Goal: Navigation & Orientation: Find specific page/section

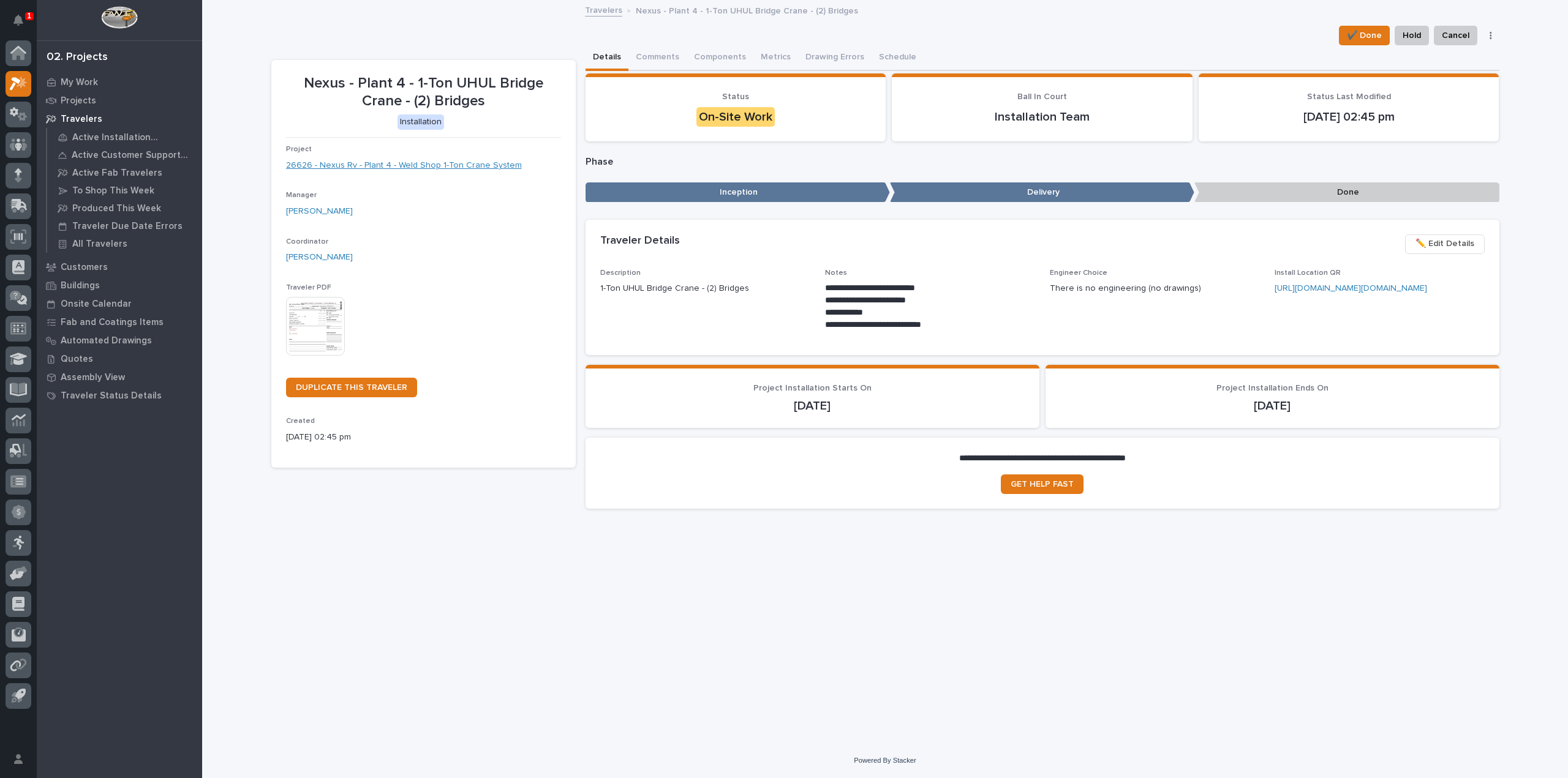
click at [410, 162] on link "26626 - Nexus Rv - Plant 4 - Weld Shop 1-Ton Crane System" at bounding box center [403, 166] width 236 height 13
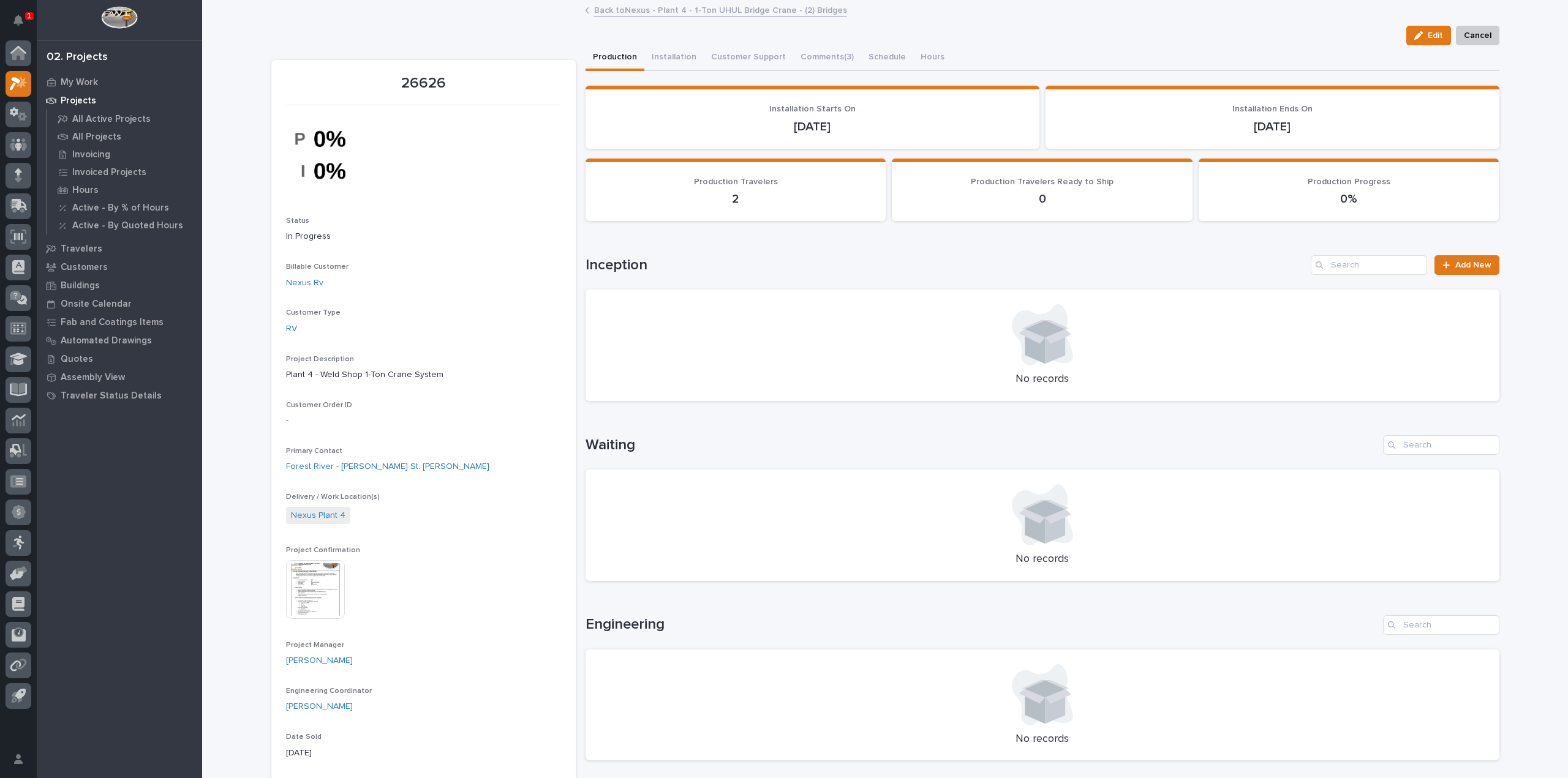
click at [312, 597] on img at bounding box center [315, 589] width 59 height 59
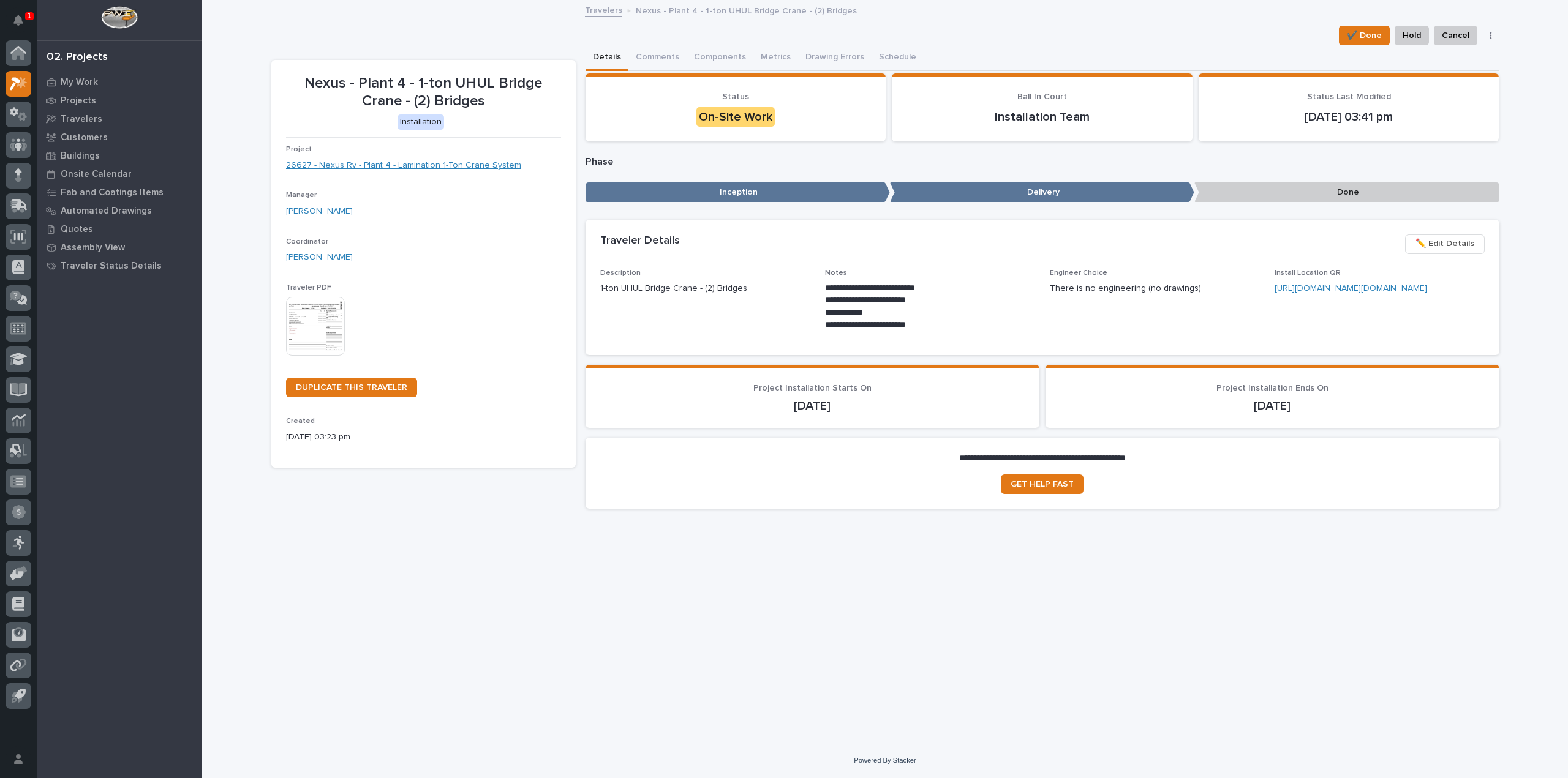
click at [442, 167] on link "26627 - Nexus Rv - Plant 4 - Lamination 1-Ton Crane System" at bounding box center [403, 166] width 235 height 13
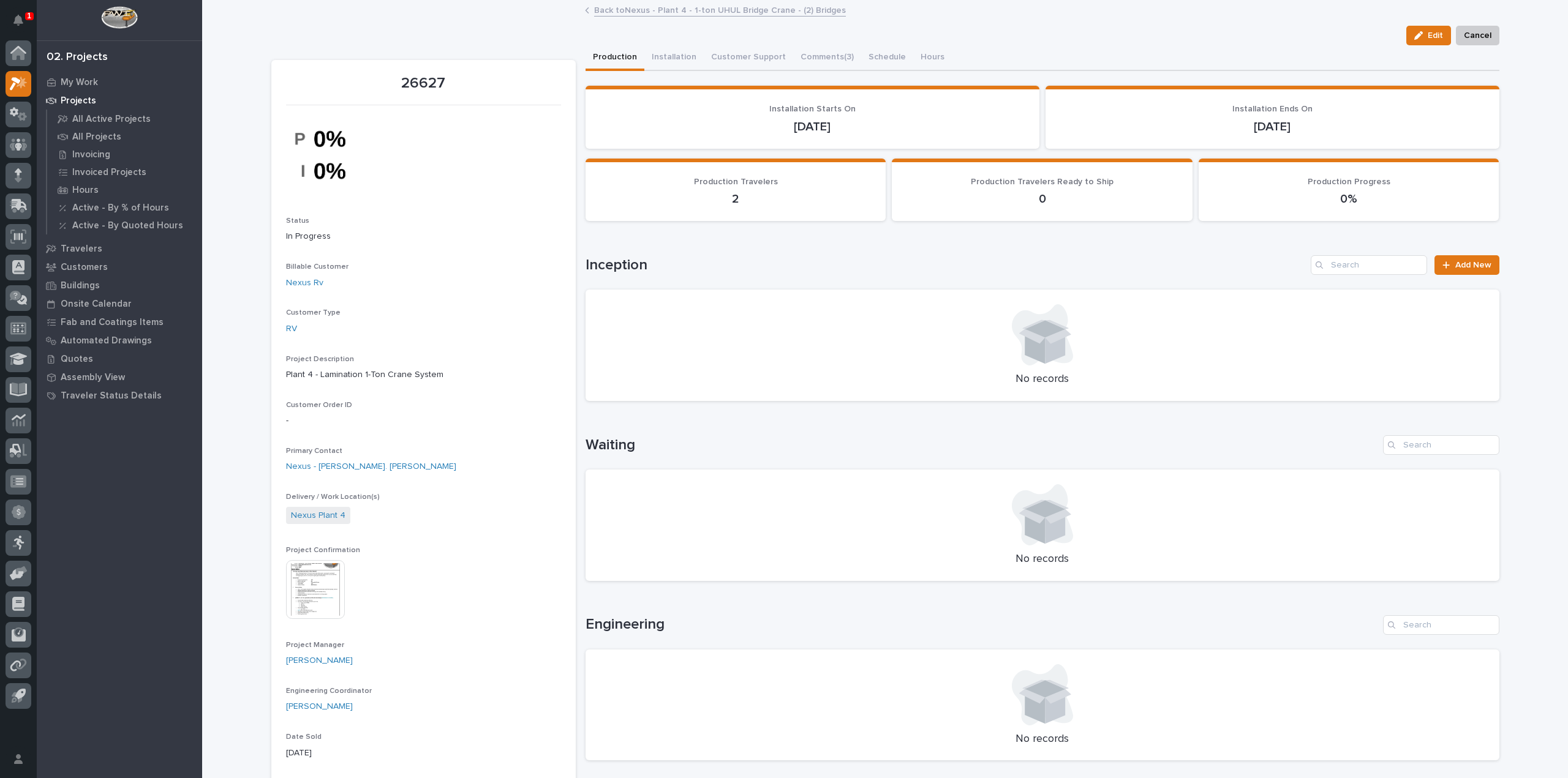
click at [305, 601] on img at bounding box center [315, 589] width 59 height 59
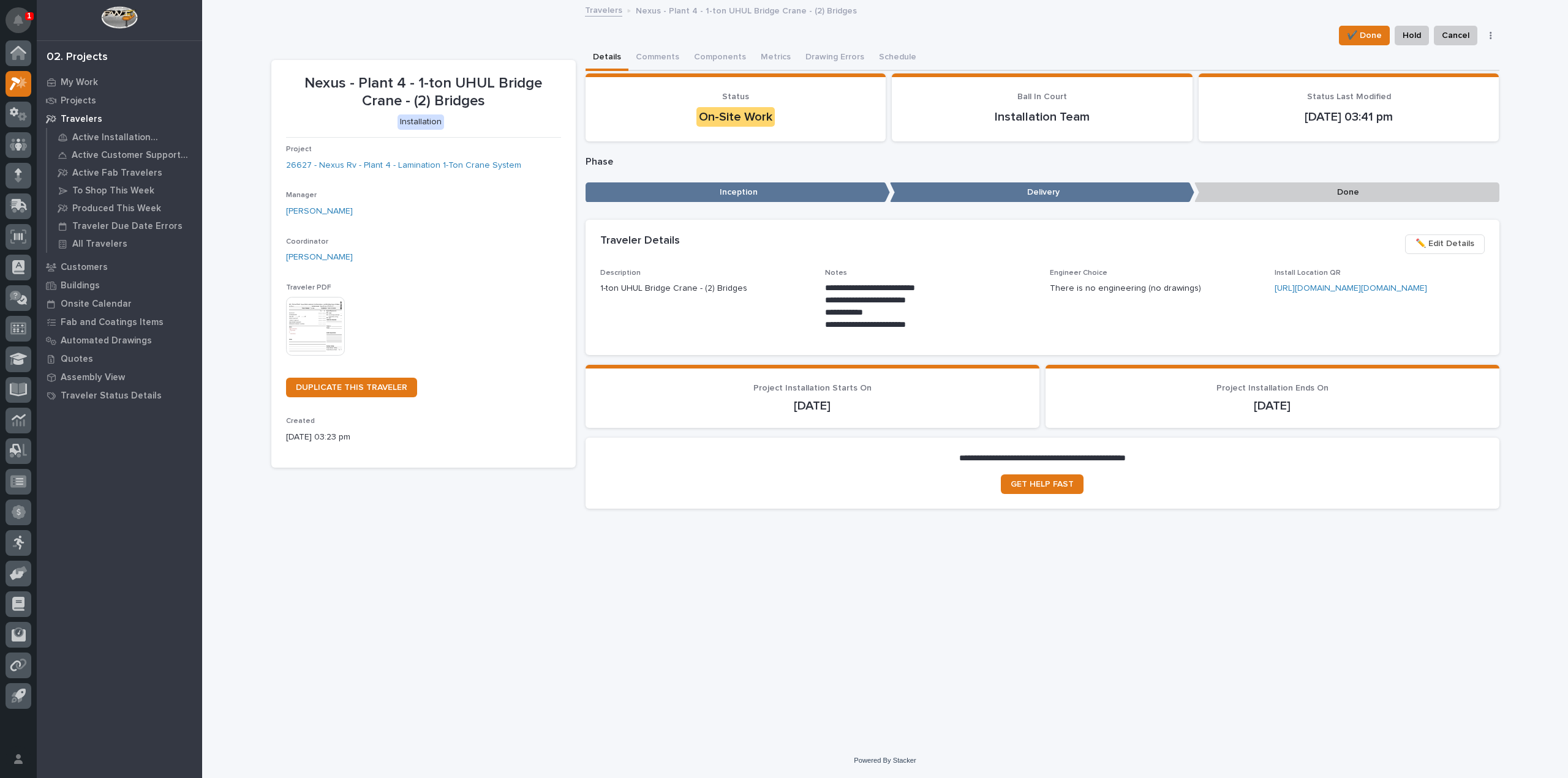
click at [15, 21] on icon "Notifications" at bounding box center [18, 20] width 10 height 11
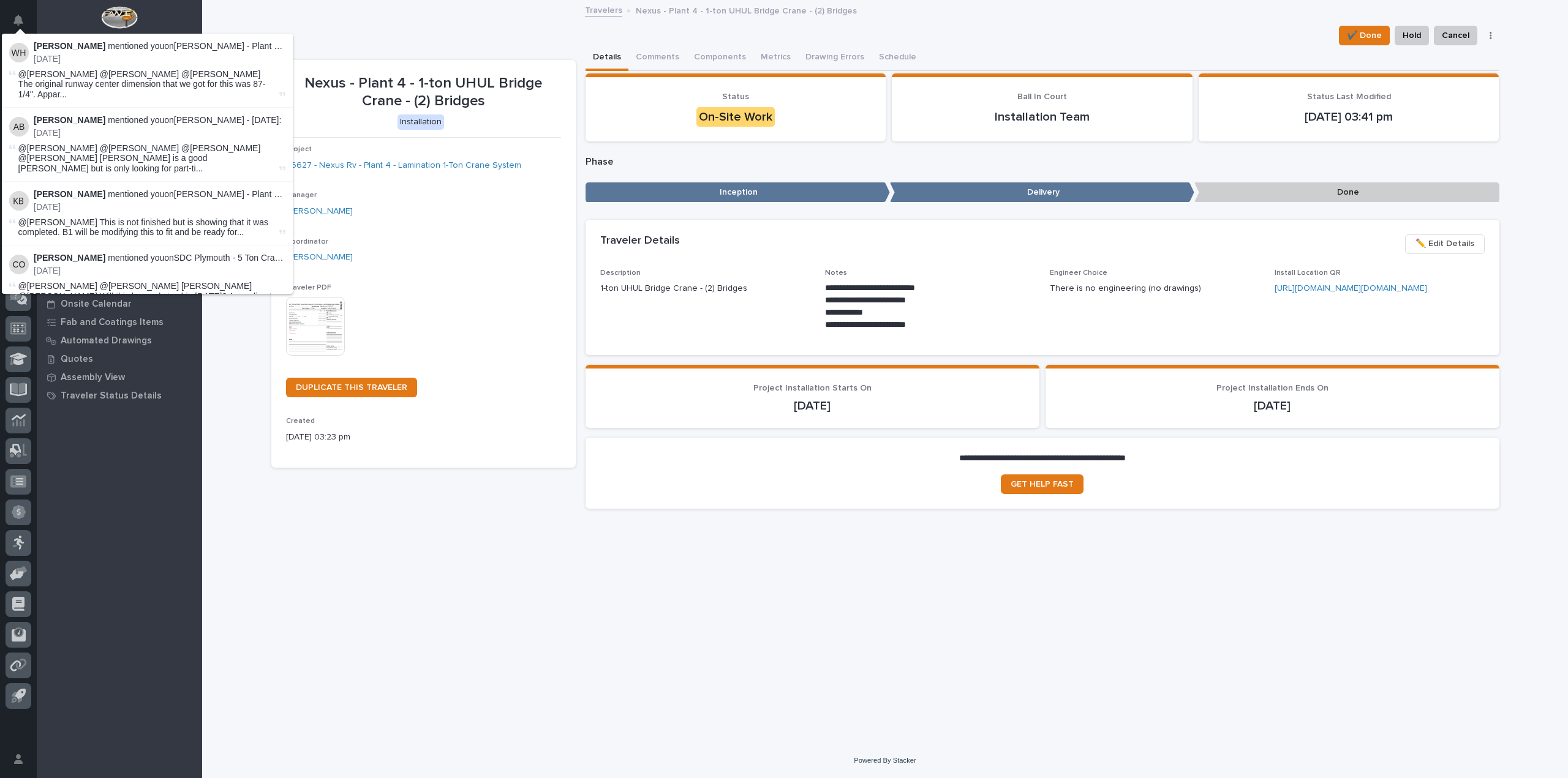
click at [123, 84] on span "@Ken Bajdek @Jeremy Whetstone @Adam Yutzy The original runway center dimension …" at bounding box center [147, 84] width 258 height 31
click at [204, 50] on link "Brinkley - Plant 3 - Modify Axle Bridge Extension" at bounding box center [286, 46] width 224 height 10
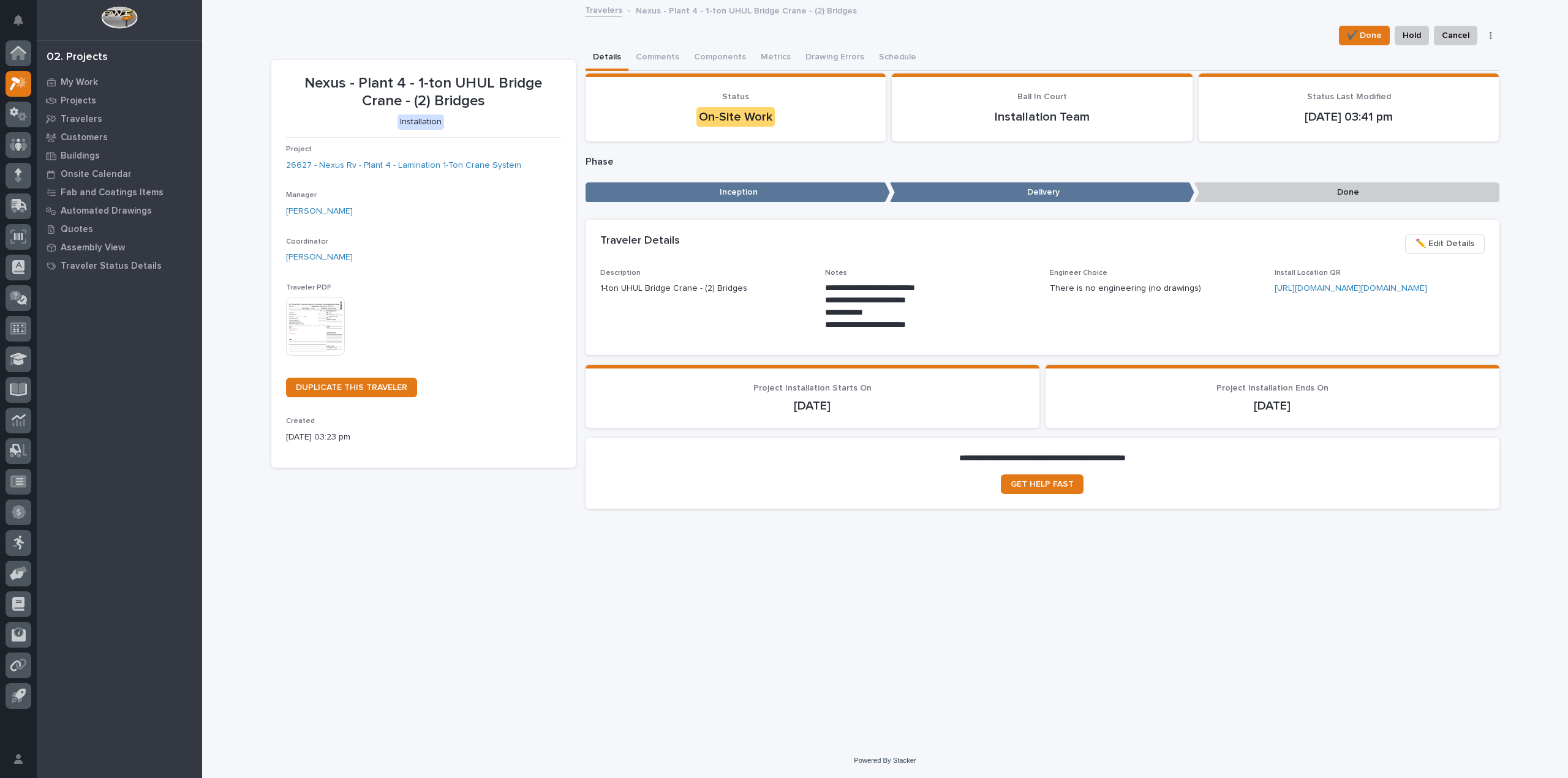
click at [310, 316] on img at bounding box center [315, 326] width 59 height 59
click at [445, 156] on div "Project 26627 - Nexus Rv - Plant 4 - Lamination 1-Ton Crane System" at bounding box center [423, 163] width 275 height 36
click at [440, 162] on link "26627 - Nexus Rv - Plant 4 - Lamination 1-Ton Crane System" at bounding box center [403, 166] width 235 height 13
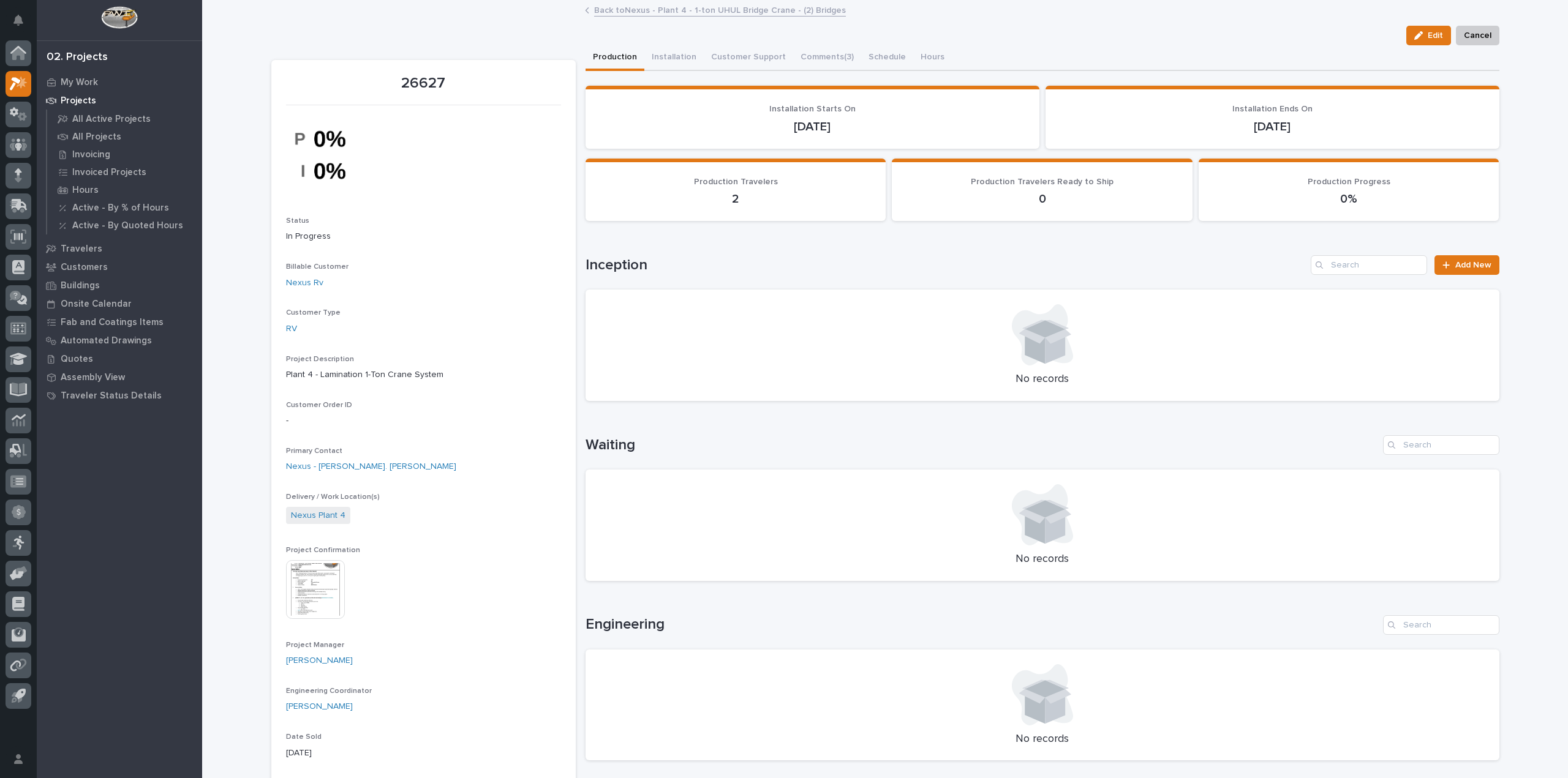
click at [319, 593] on img at bounding box center [315, 589] width 59 height 59
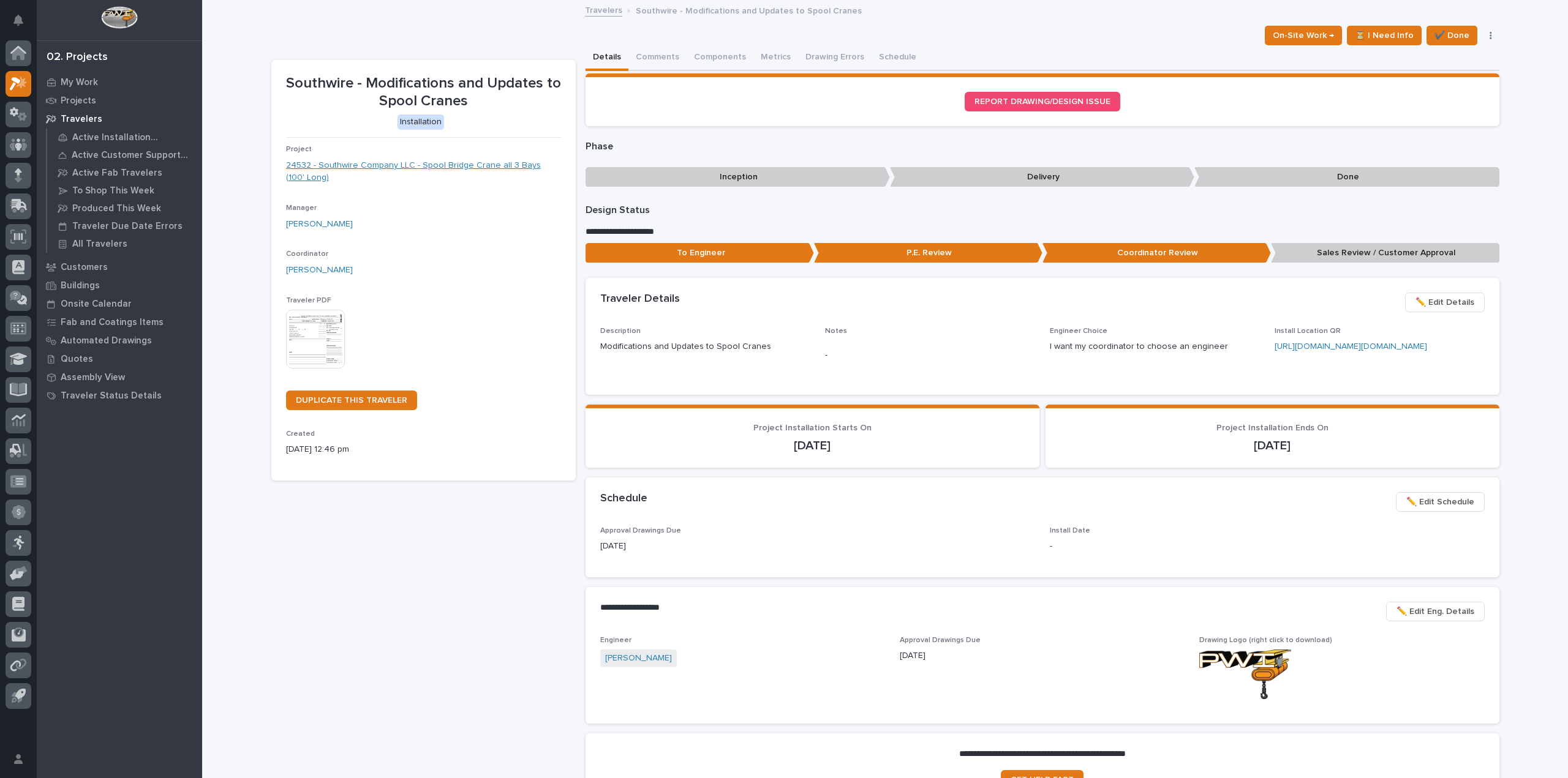
click at [379, 166] on link "24532 - Southwire Company LLC - Spool Bridge Crane all 3 Bays (100' Long)" at bounding box center [423, 171] width 275 height 26
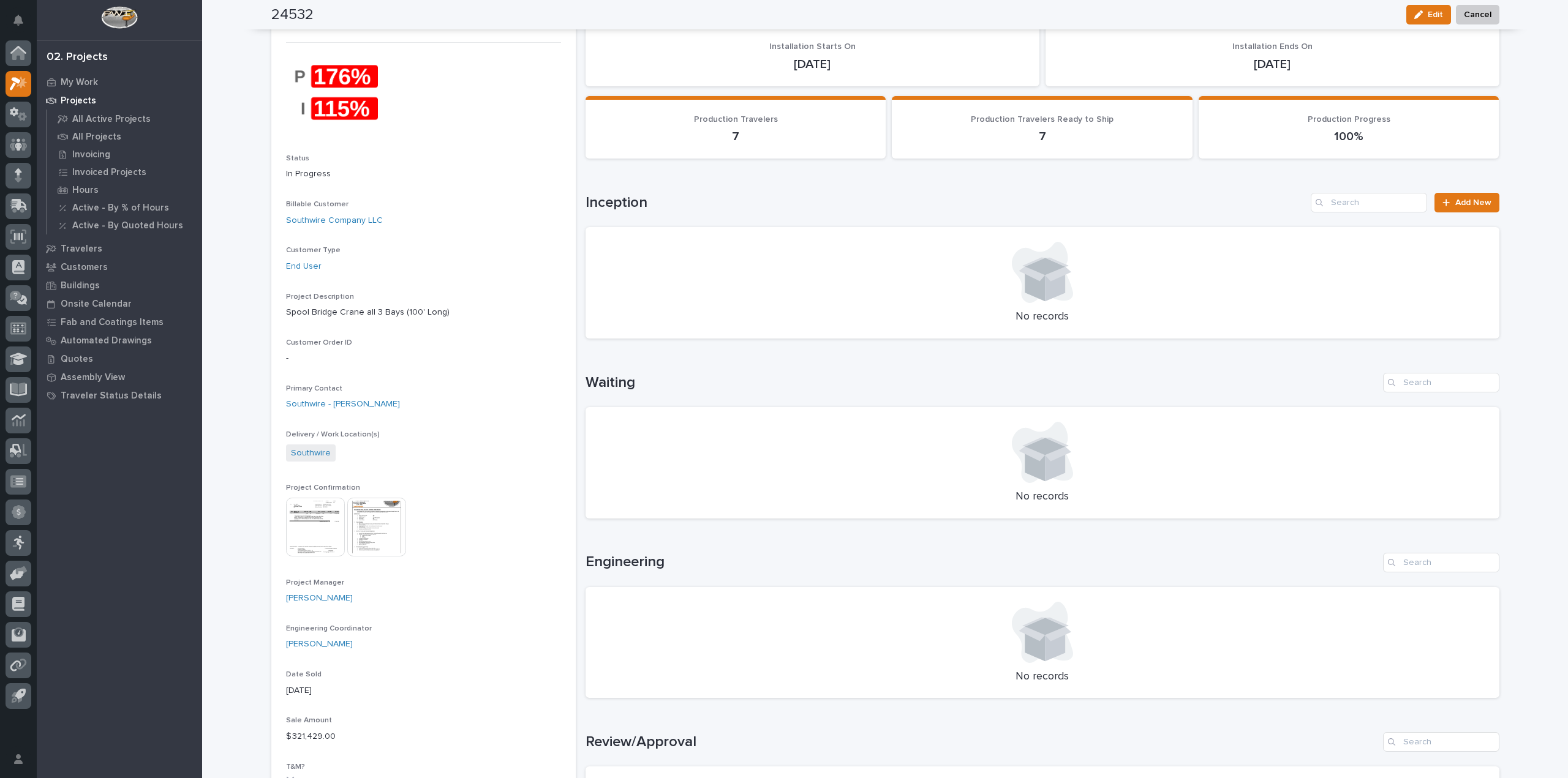
scroll to position [61, 0]
click at [386, 537] on img at bounding box center [376, 528] width 59 height 59
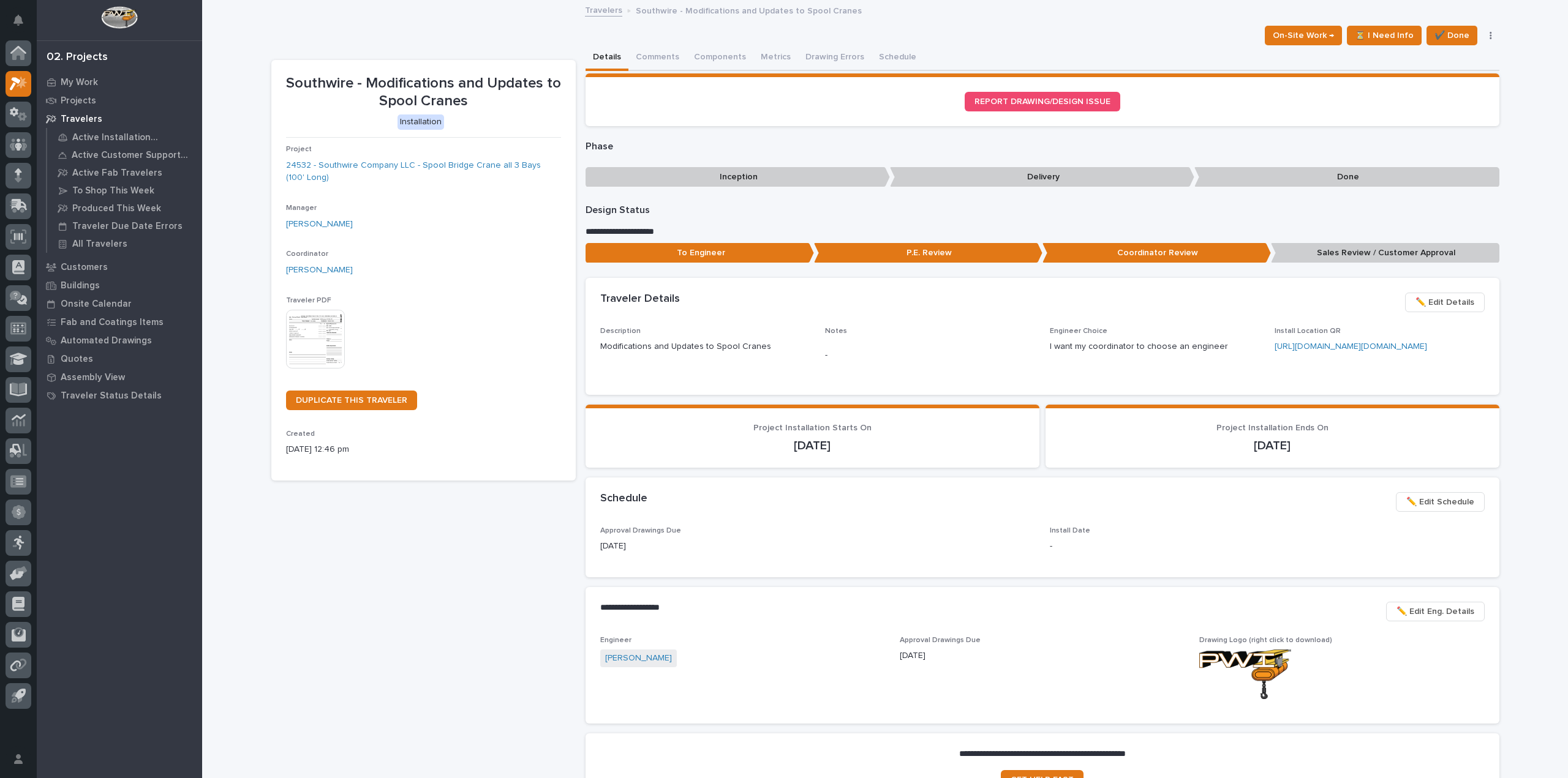
click at [301, 353] on img at bounding box center [315, 339] width 59 height 59
